Goal: Navigation & Orientation: Find specific page/section

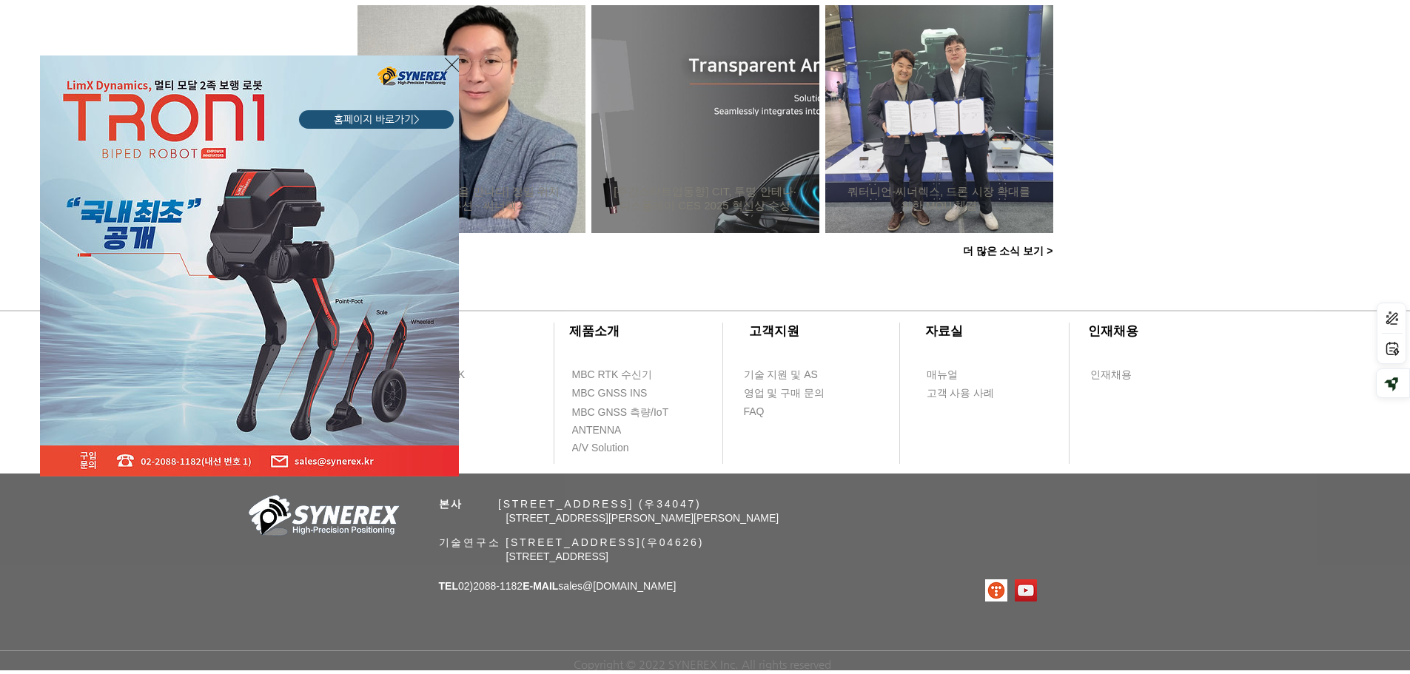
click at [1218, 531] on div "LimX Dinamics" at bounding box center [705, 337] width 1410 height 674
click at [1376, 243] on div "LimX Dinamics" at bounding box center [705, 337] width 1410 height 674
click at [1375, 246] on div "LimX Dinamics" at bounding box center [705, 337] width 1410 height 674
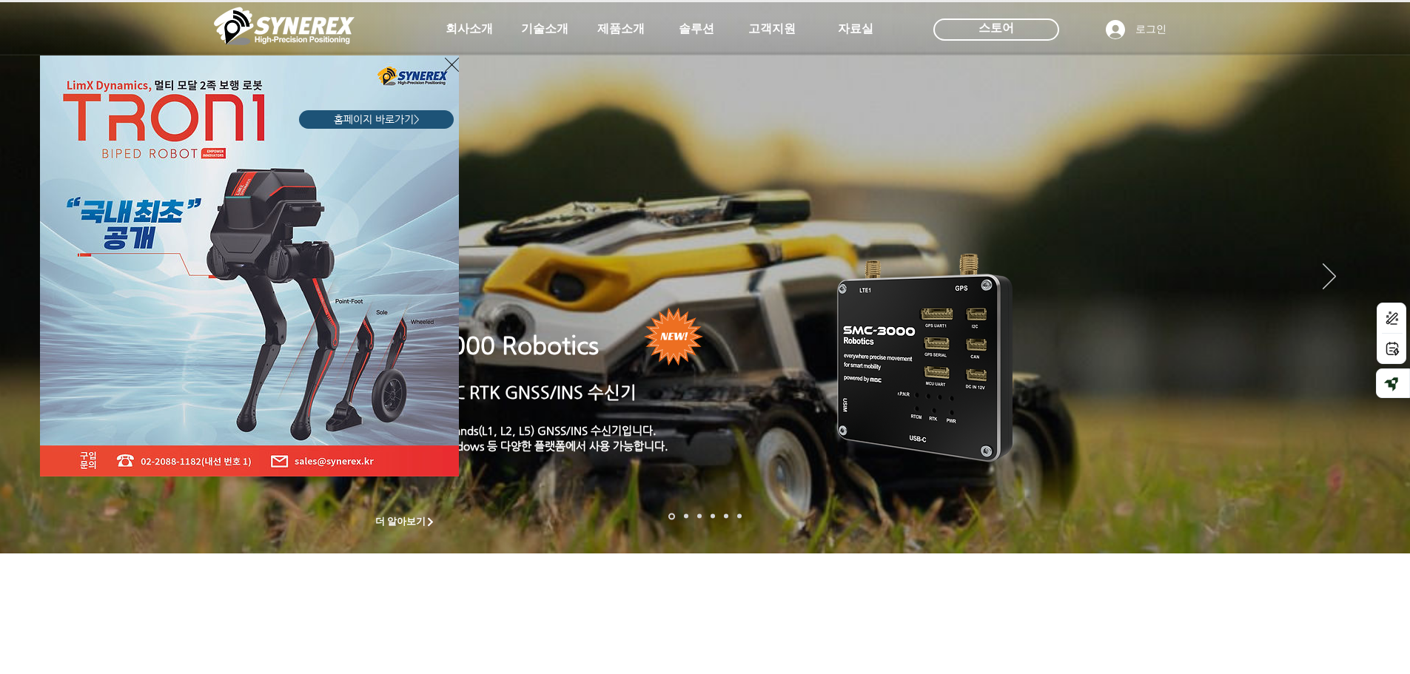
click at [448, 61] on icon "사이트로 돌아가기" at bounding box center [452, 65] width 14 height 19
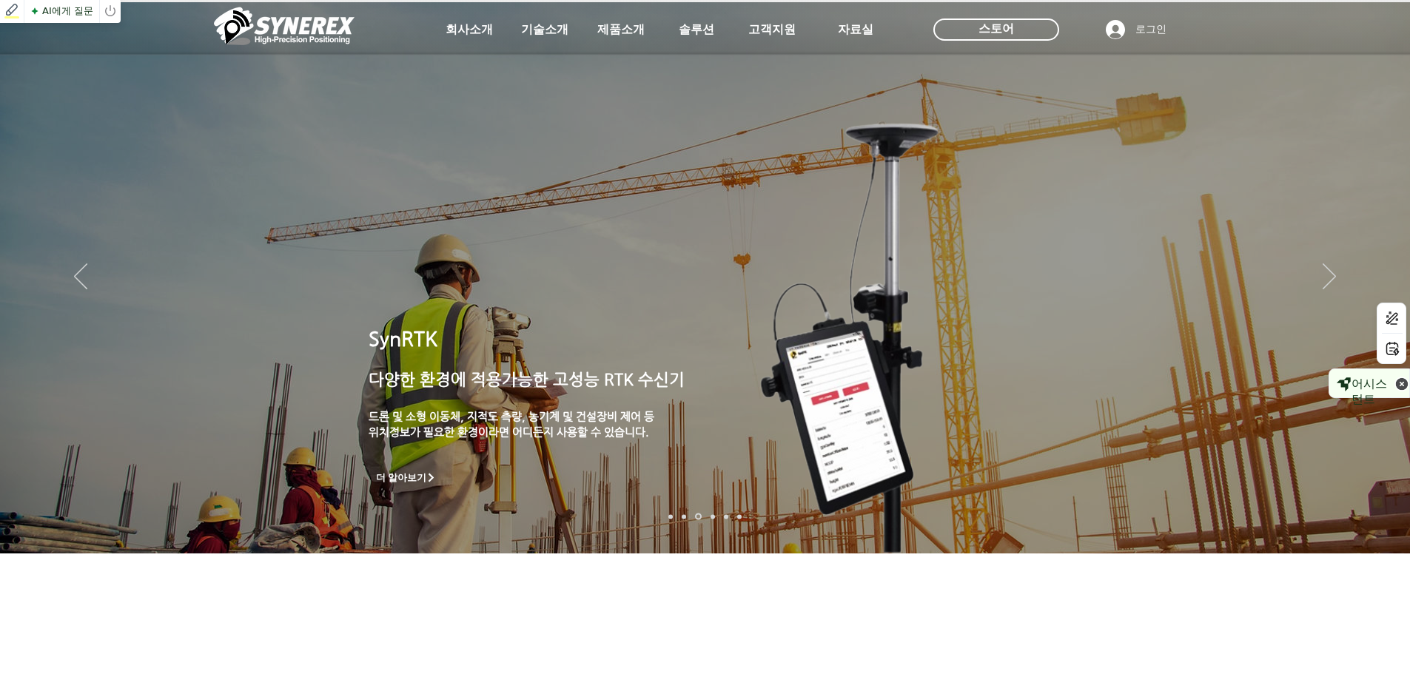
click at [1396, 378] on icon at bounding box center [1402, 384] width 13 height 13
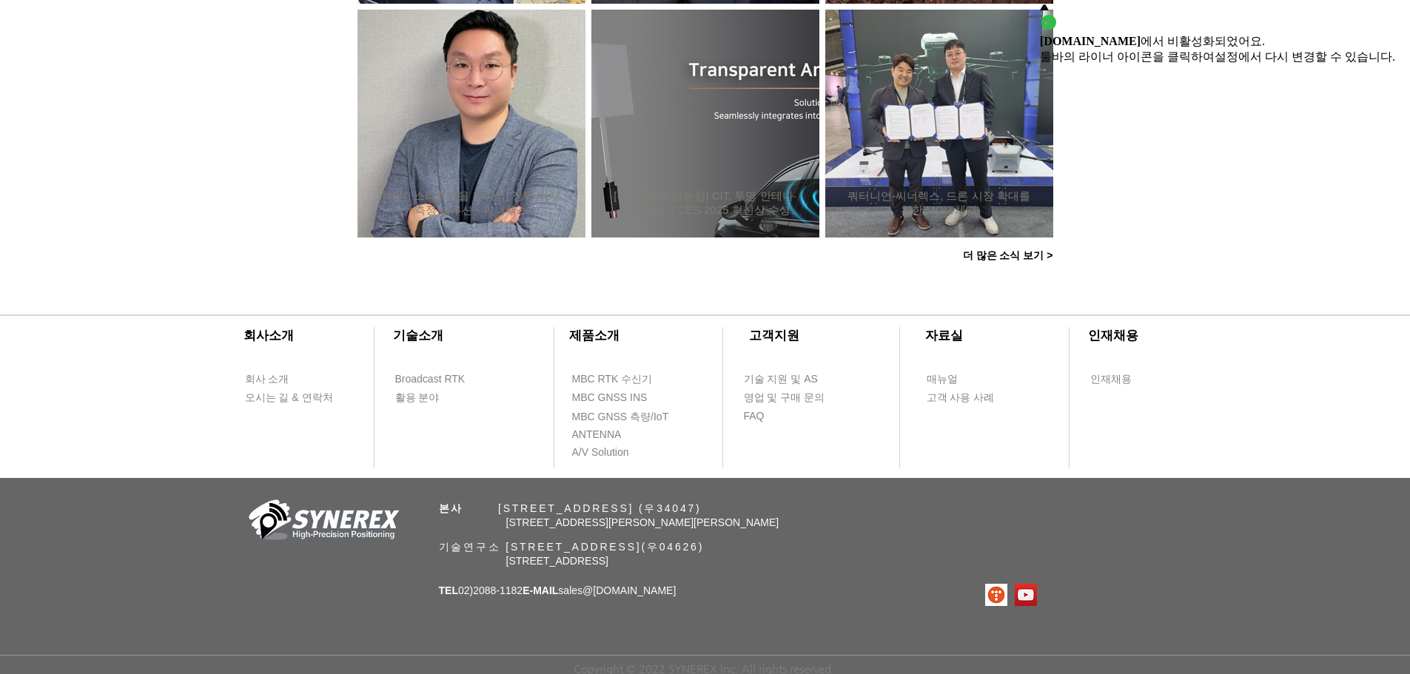
scroll to position [1427, 0]
